Goal: Transaction & Acquisition: Purchase product/service

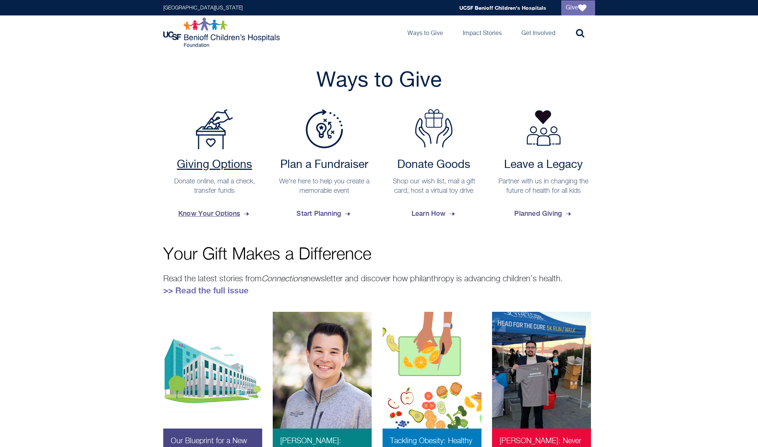
scroll to position [264, 0]
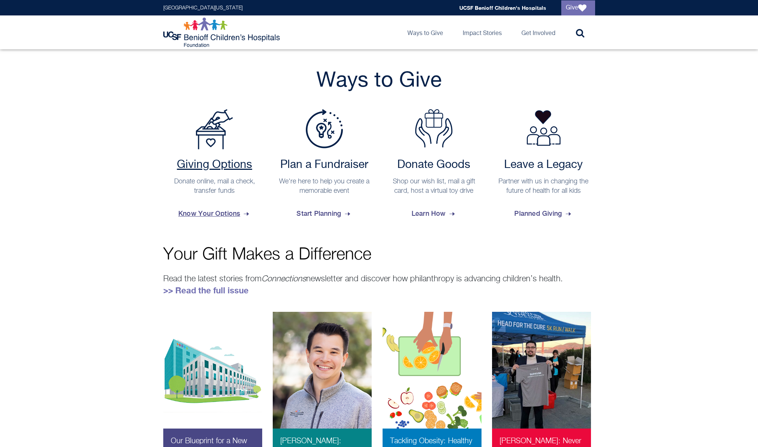
click at [236, 164] on h2 "Giving Options" at bounding box center [215, 165] width 96 height 14
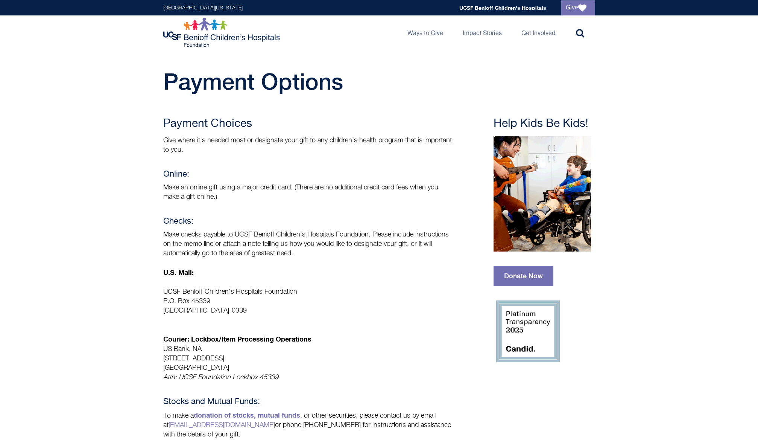
click at [180, 175] on h4 "Online:" at bounding box center [308, 174] width 290 height 9
click at [201, 189] on p "Make an online gift using a major credit card. (There are no additional credit …" at bounding box center [308, 192] width 290 height 19
click at [239, 186] on p "Make an online gift using a major credit card. (There are no additional credit …" at bounding box center [308, 192] width 290 height 19
click at [259, 189] on p "Make an online gift using a major credit card. (There are no additional credit …" at bounding box center [308, 192] width 290 height 19
drag, startPoint x: 306, startPoint y: 187, endPoint x: 314, endPoint y: 187, distance: 8.7
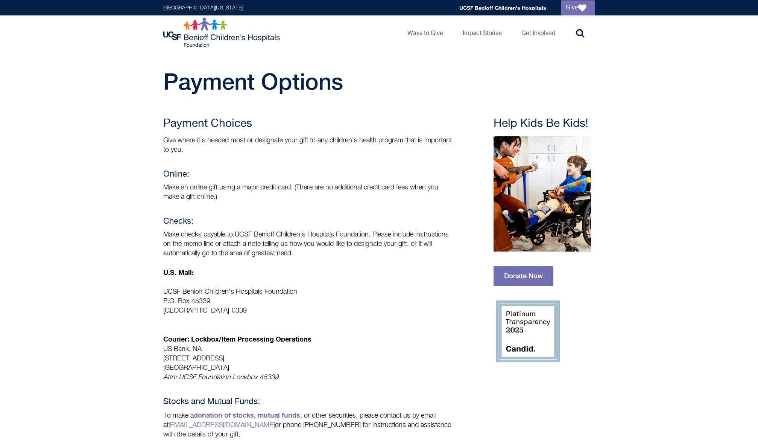
click at [306, 187] on p "Make an online gift using a major credit card. (There are no additional credit …" at bounding box center [308, 192] width 290 height 19
click at [340, 186] on p "Make an online gift using a major credit card. (There are no additional credit …" at bounding box center [308, 192] width 290 height 19
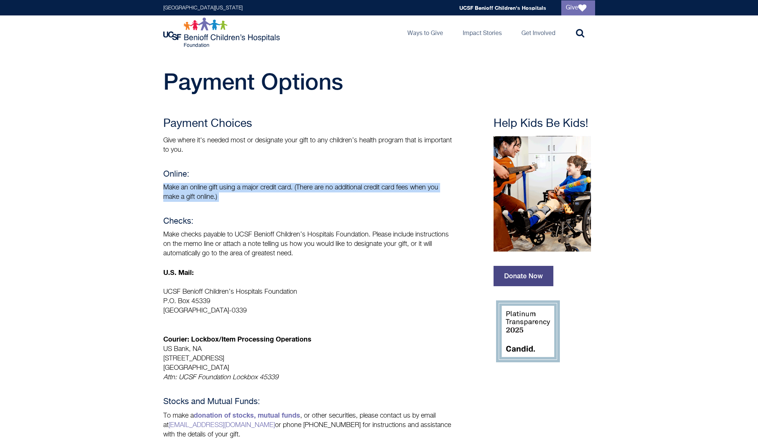
click at [515, 280] on link "Donate Now" at bounding box center [524, 276] width 60 height 20
